Goal: Information Seeking & Learning: Understand process/instructions

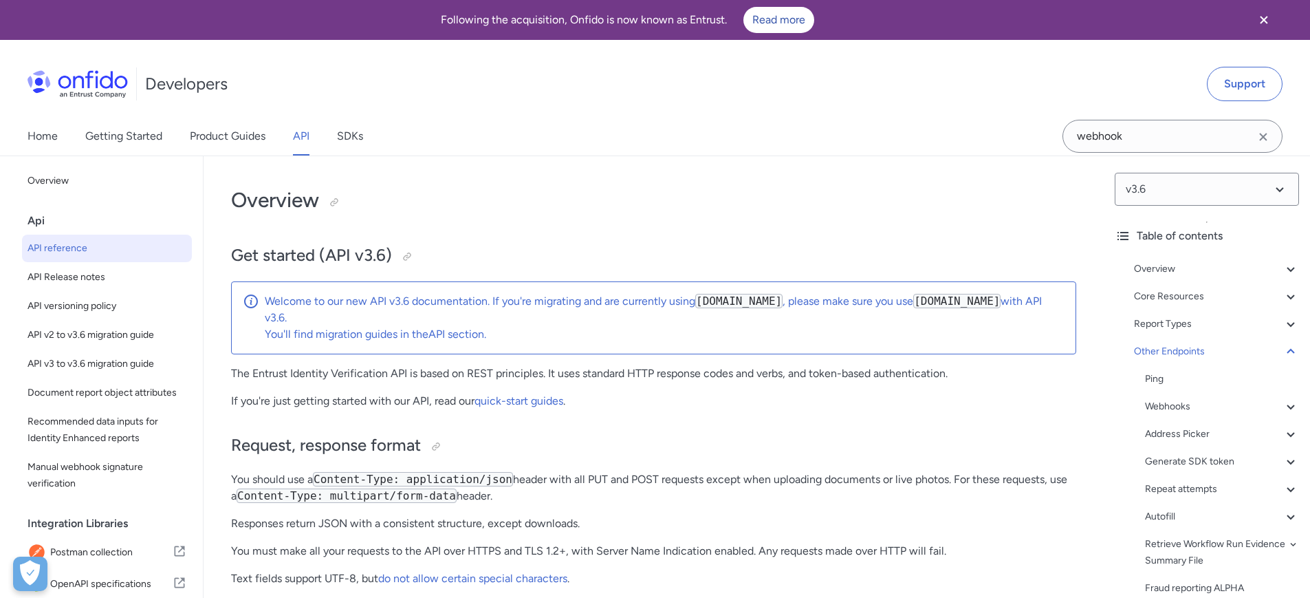
select select "http"
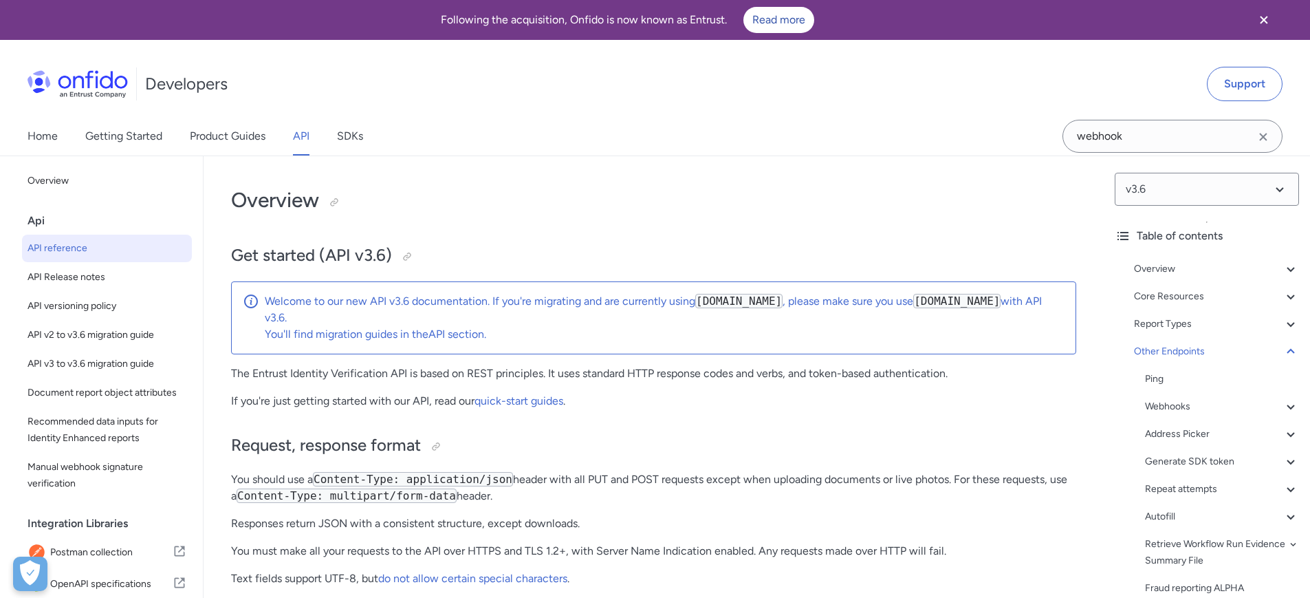
select select "http"
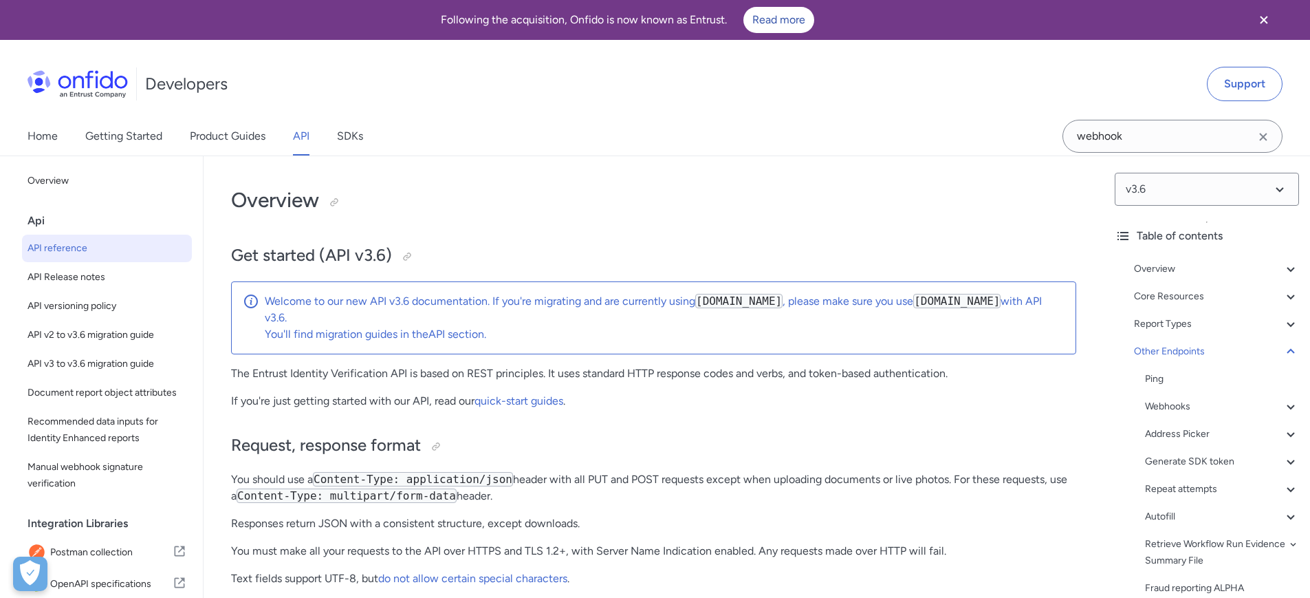
select select "http"
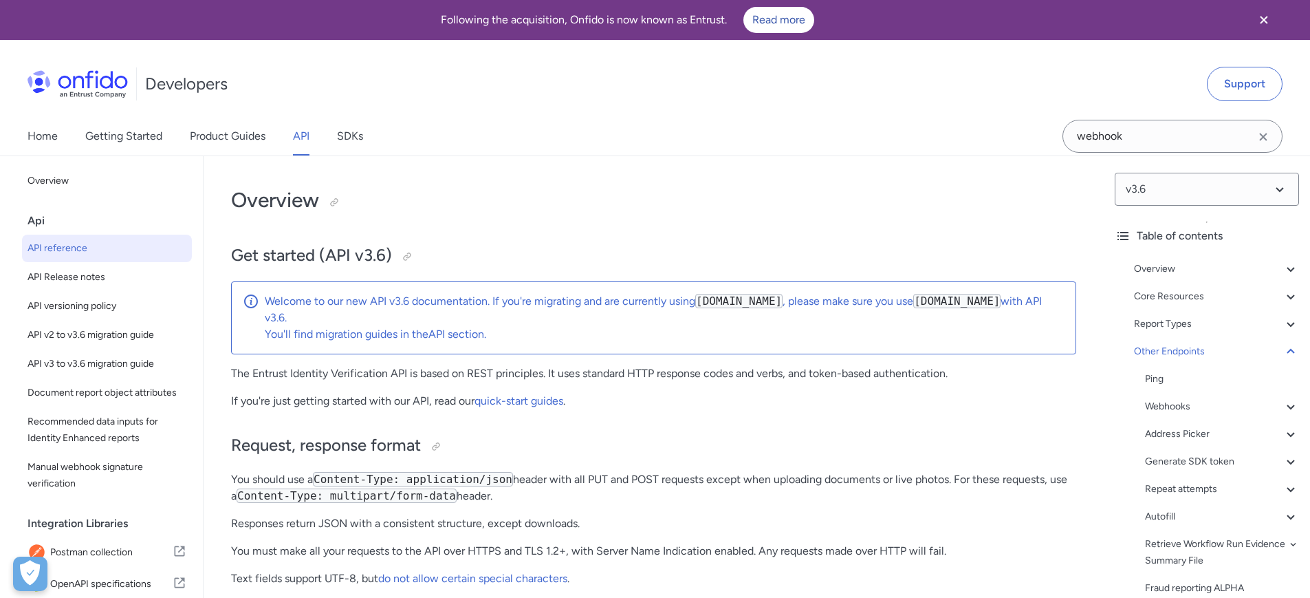
select select "http"
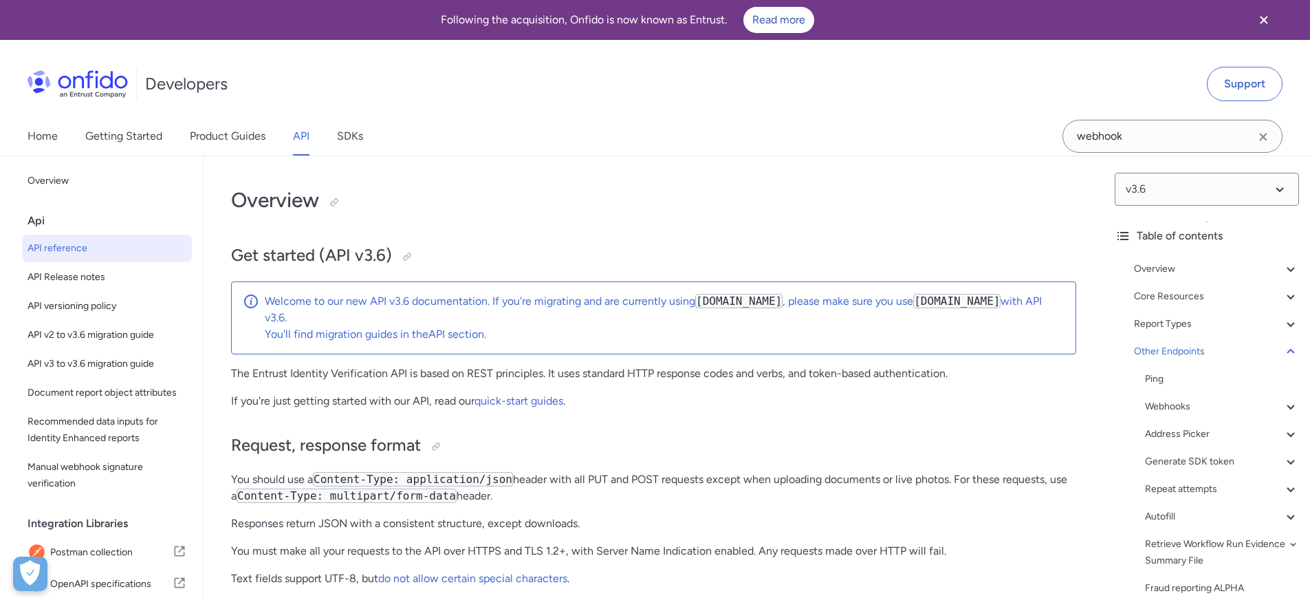
select select "http"
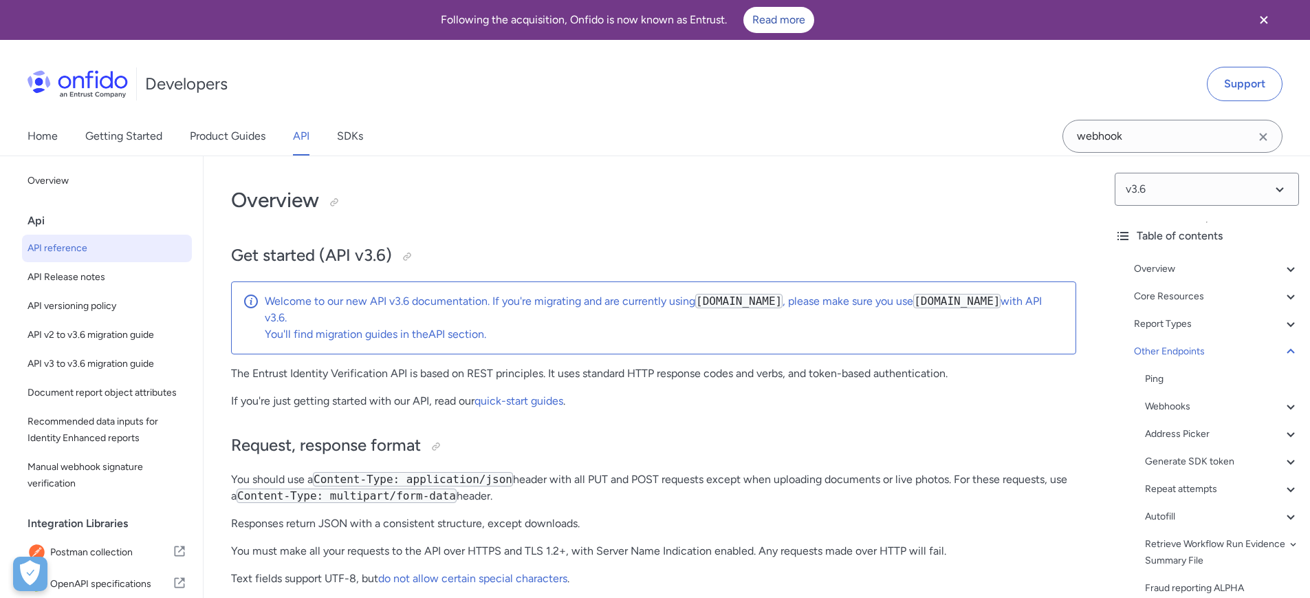
select select "http"
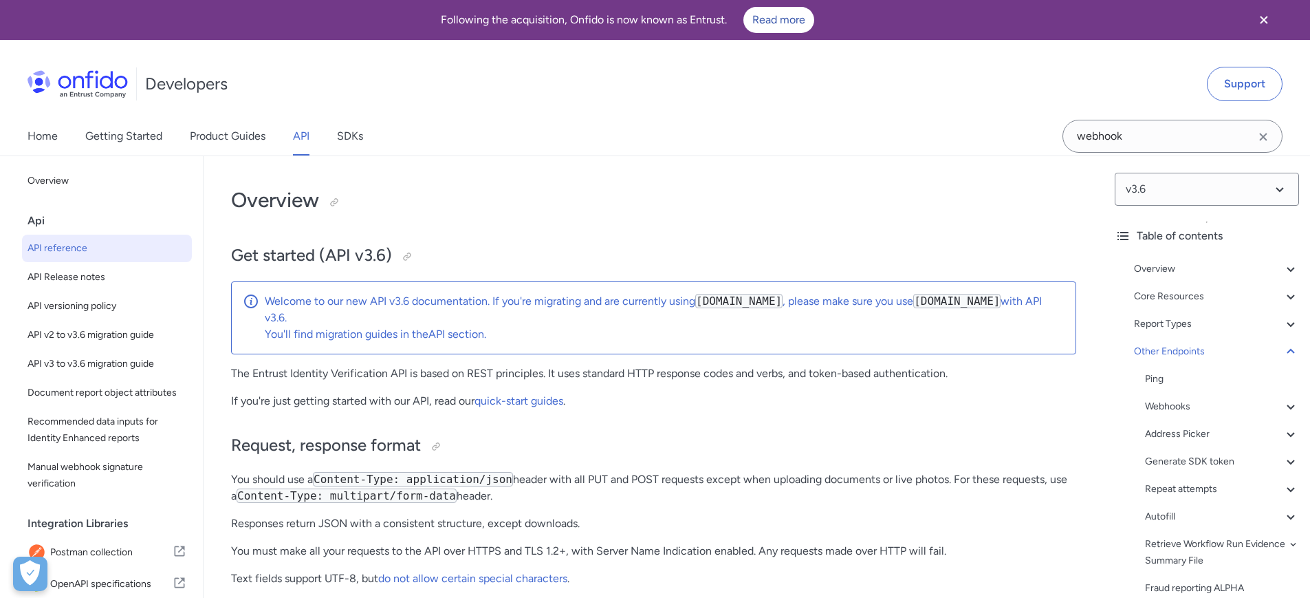
select select "http"
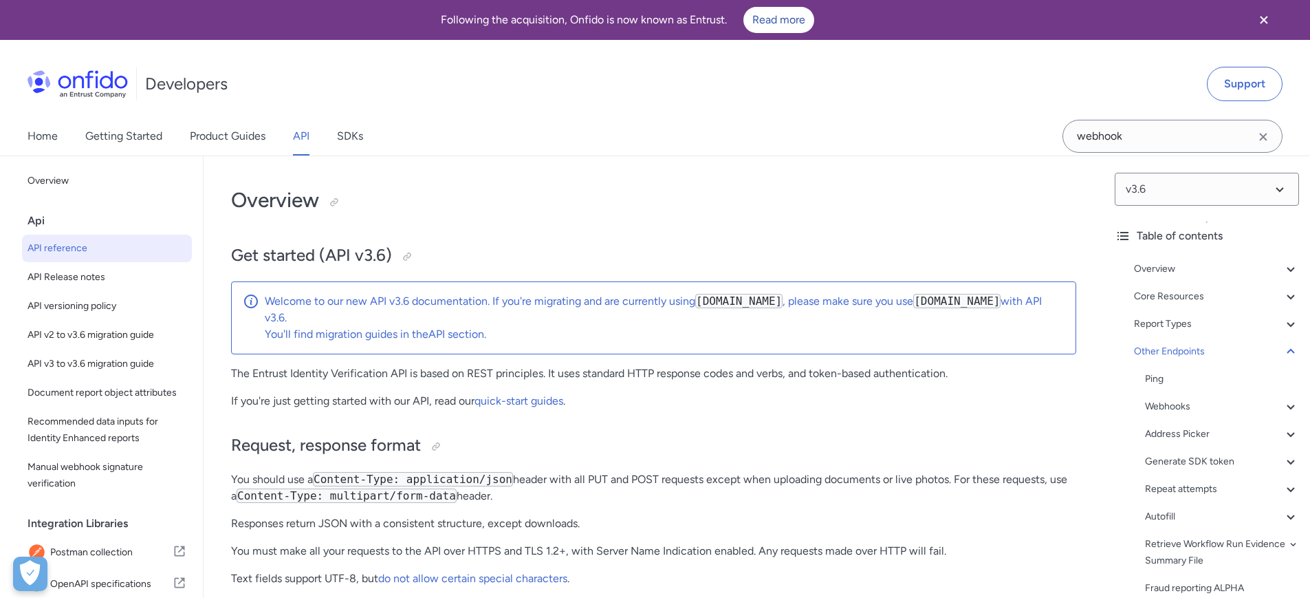
select select "http"
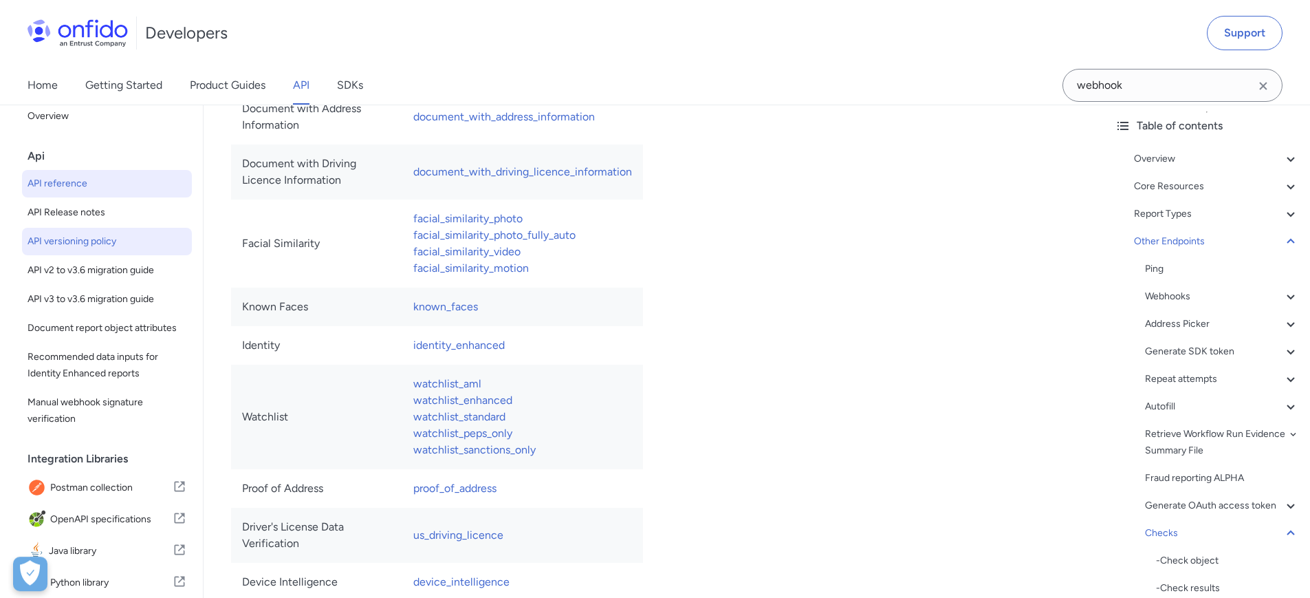
scroll to position [13, 0]
click at [1183, 294] on div "Webhooks" at bounding box center [1222, 296] width 154 height 17
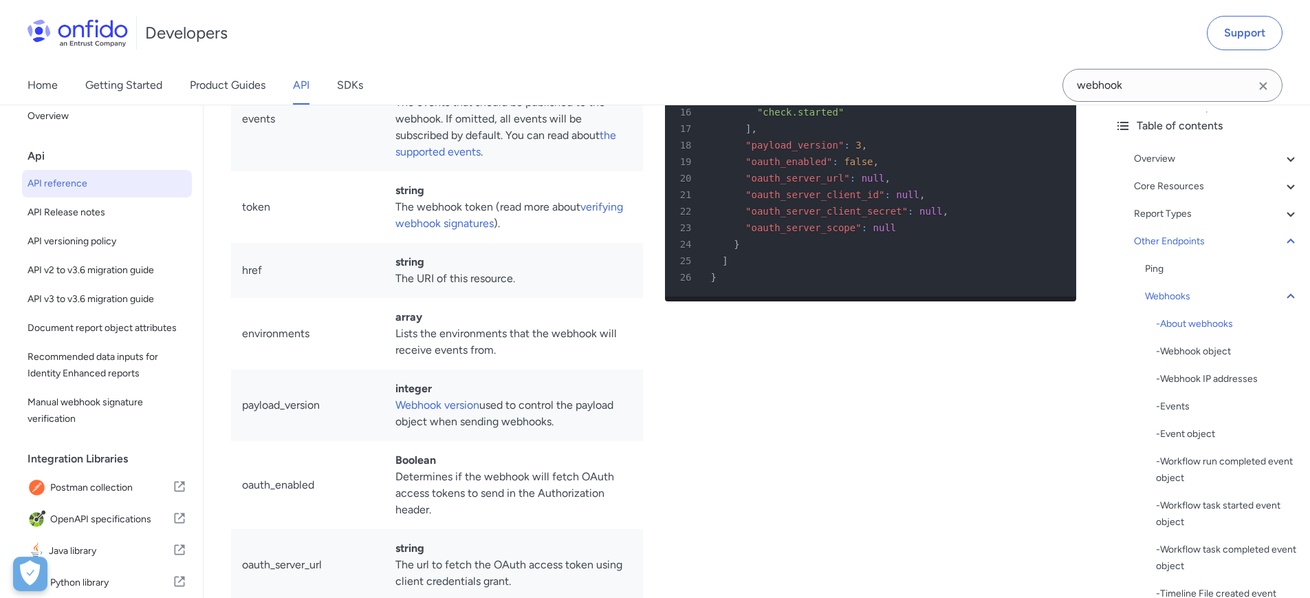
scroll to position [102638, 0]
drag, startPoint x: 324, startPoint y: 358, endPoint x: 519, endPoint y: 357, distance: 194.6
drag, startPoint x: 356, startPoint y: 374, endPoint x: 585, endPoint y: 367, distance: 228.4
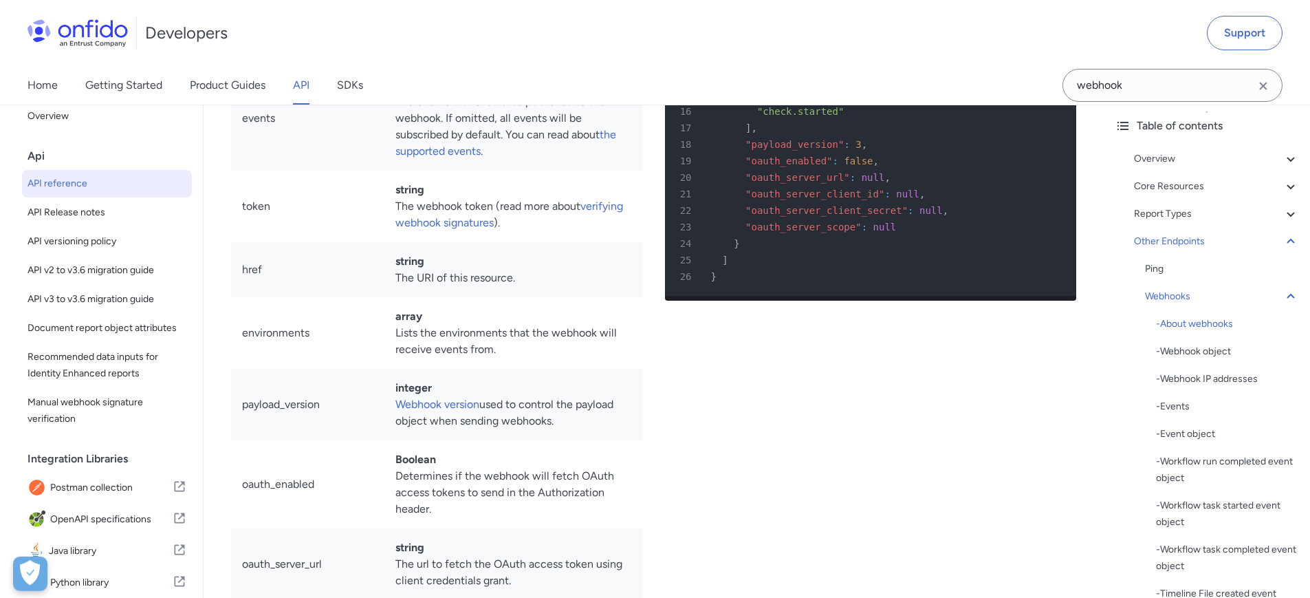
drag, startPoint x: 282, startPoint y: 393, endPoint x: 505, endPoint y: 383, distance: 223.0
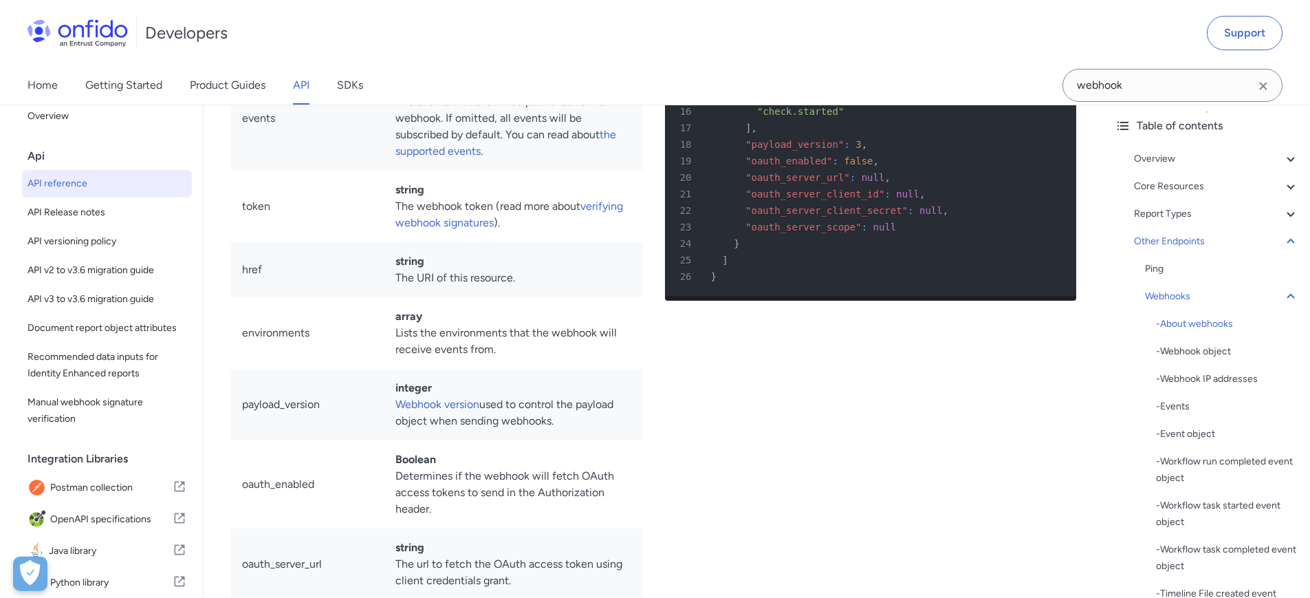
drag, startPoint x: 437, startPoint y: 402, endPoint x: 479, endPoint y: 400, distance: 42.7
drag, startPoint x: 274, startPoint y: 419, endPoint x: 481, endPoint y: 415, distance: 207.0
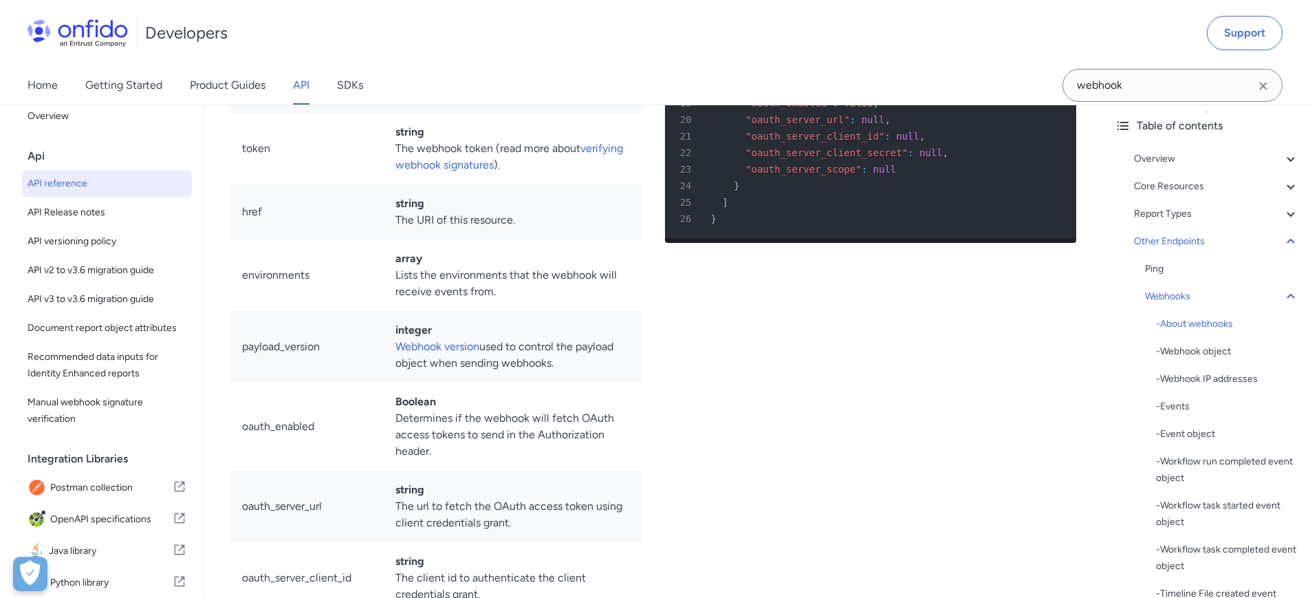
scroll to position [102704, 0]
